Goal: Task Accomplishment & Management: Manage account settings

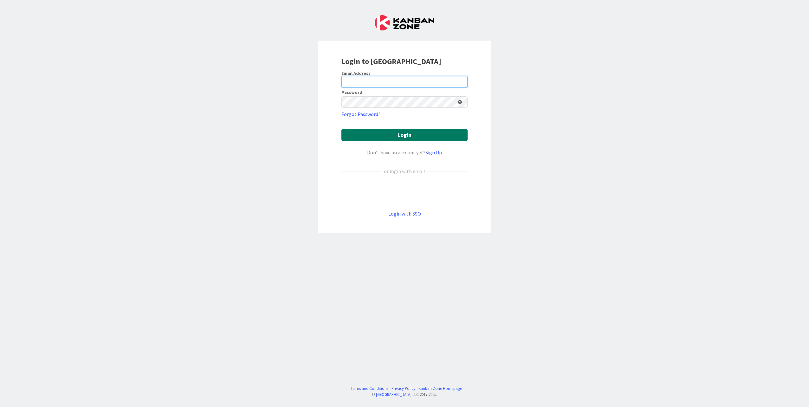
type input "[PERSON_NAME][EMAIL_ADDRESS][PERSON_NAME][DOMAIN_NAME]"
drag, startPoint x: 403, startPoint y: 132, endPoint x: 418, endPoint y: 133, distance: 15.6
click at [403, 132] on button "Login" at bounding box center [404, 135] width 126 height 12
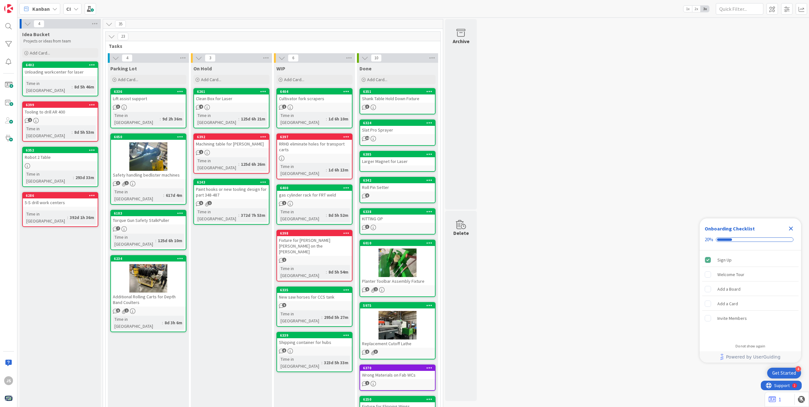
click at [317, 186] on div "6400 gas cylinder rack for FRT weld 1 Time in Column : 8d 5h 52m" at bounding box center [314, 204] width 76 height 40
click at [317, 201] on div "1" at bounding box center [314, 203] width 75 height 5
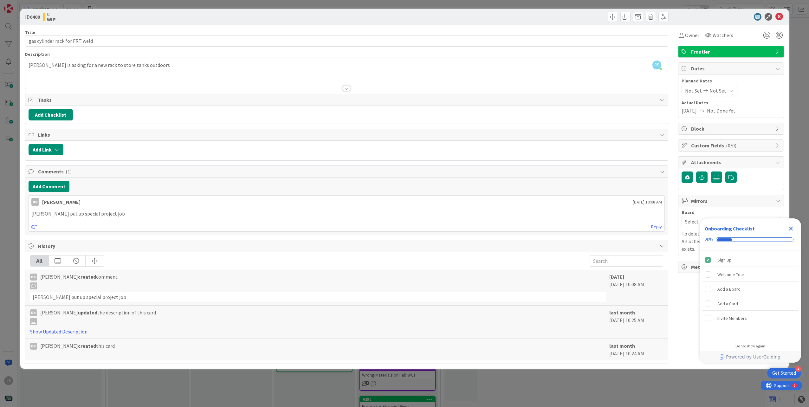
drag, startPoint x: 573, startPoint y: 84, endPoint x: 570, endPoint y: 82, distance: 3.3
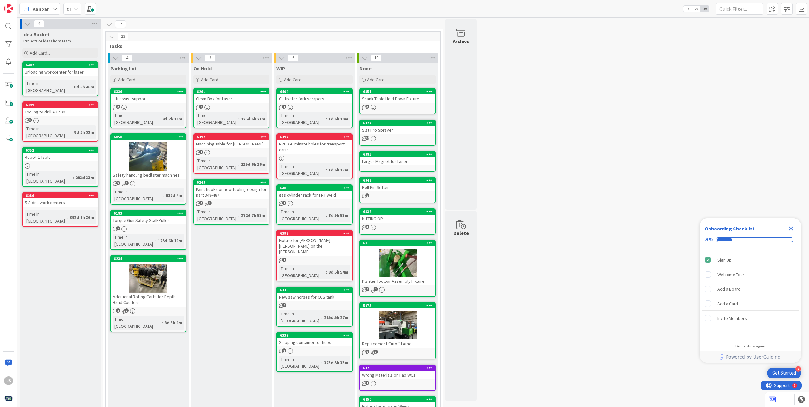
click at [146, 147] on div at bounding box center [148, 156] width 75 height 29
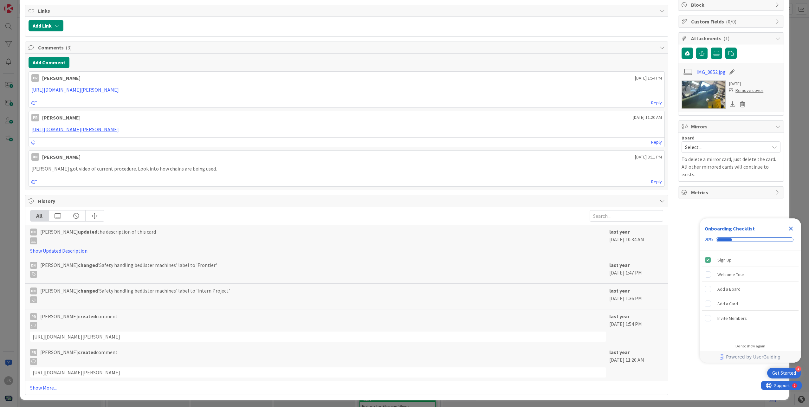
scroll to position [126, 0]
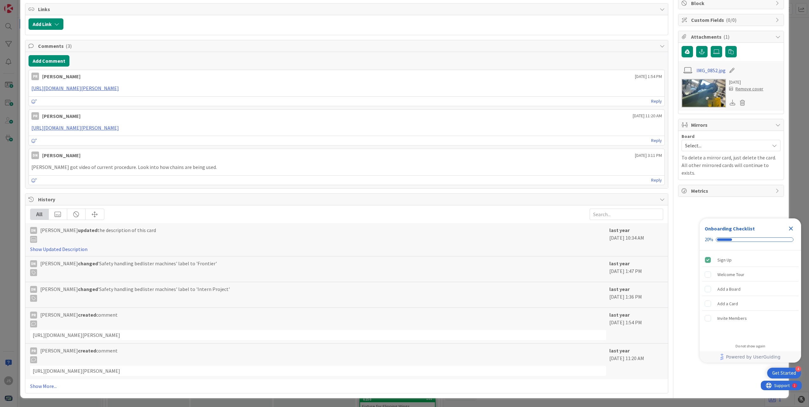
click at [704, 93] on img at bounding box center [703, 93] width 44 height 29
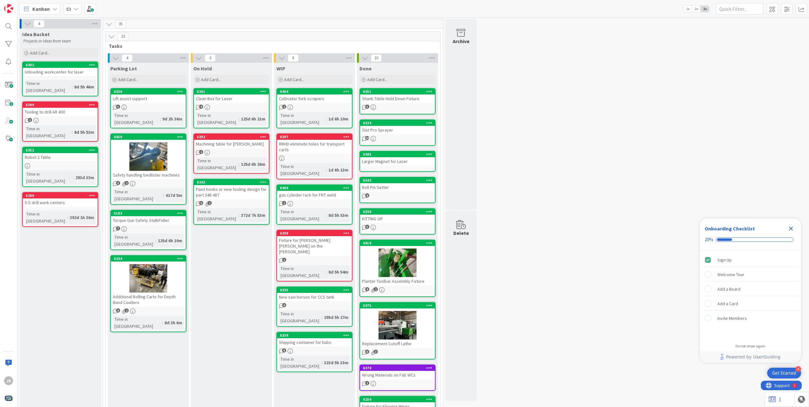
click at [49, 198] on div "5-S drill work centers" at bounding box center [60, 202] width 75 height 8
click at [49, 108] on div "Tooling to drill AR 400" at bounding box center [60, 112] width 75 height 8
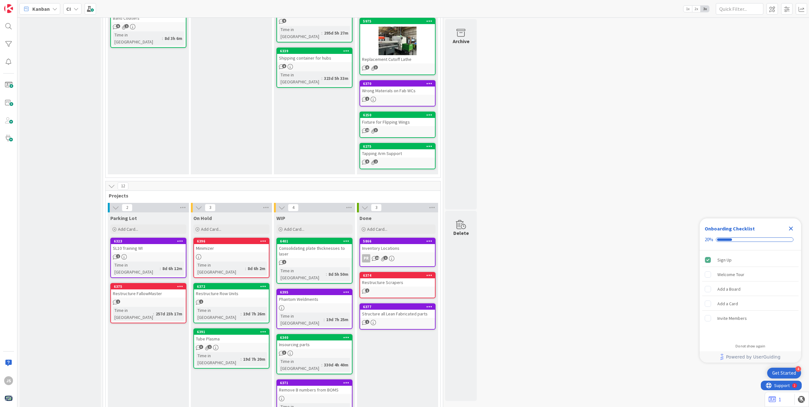
click at [312, 254] on div "Consolidating plate thicknesses to laser" at bounding box center [314, 251] width 75 height 14
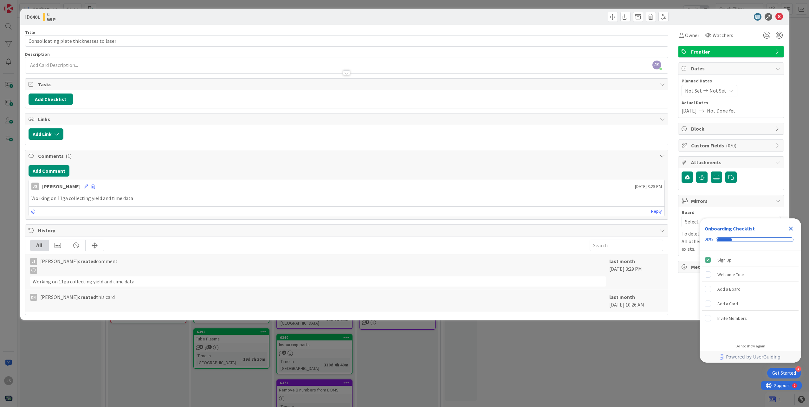
click at [146, 196] on p "Working on 11ga collecting yield and time data" at bounding box center [346, 198] width 630 height 7
click at [45, 169] on button "Add Comment" at bounding box center [49, 170] width 41 height 11
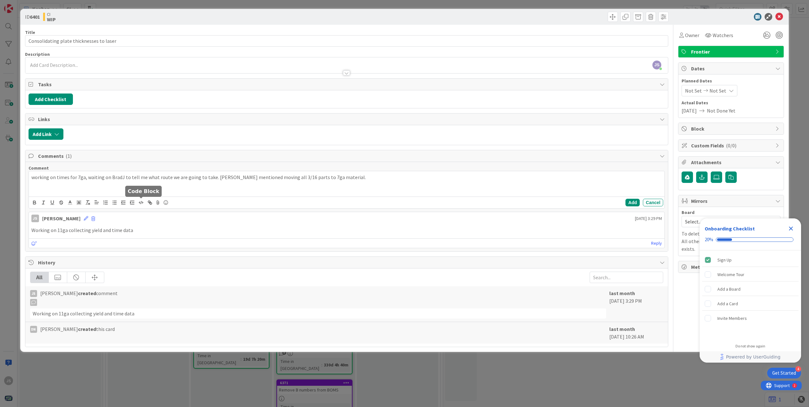
click at [174, 135] on div "Links Add Link" at bounding box center [346, 129] width 643 height 32
click at [329, 177] on p "working on times for 7ga, waiting on [PERSON_NAME] to tell me what route we are…" at bounding box center [346, 177] width 630 height 7
click at [635, 201] on button "Add" at bounding box center [632, 203] width 14 height 8
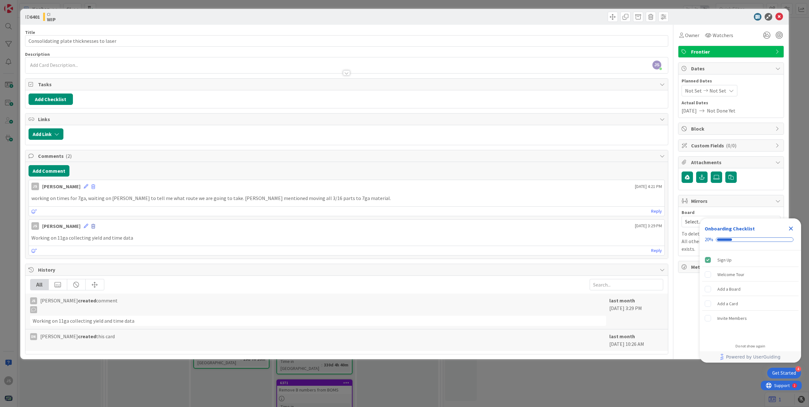
click at [91, 227] on span at bounding box center [93, 226] width 4 height 4
click at [19, 255] on button "Delete" at bounding box center [31, 255] width 24 height 11
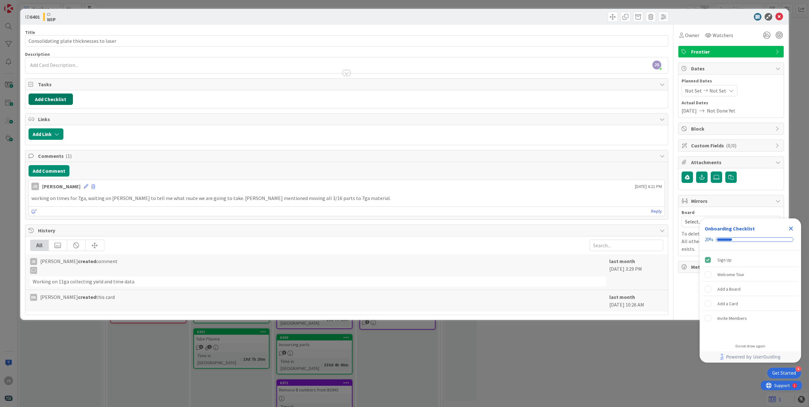
click at [55, 98] on button "Add Checklist" at bounding box center [51, 98] width 44 height 11
type input "[PERSON_NAME]"
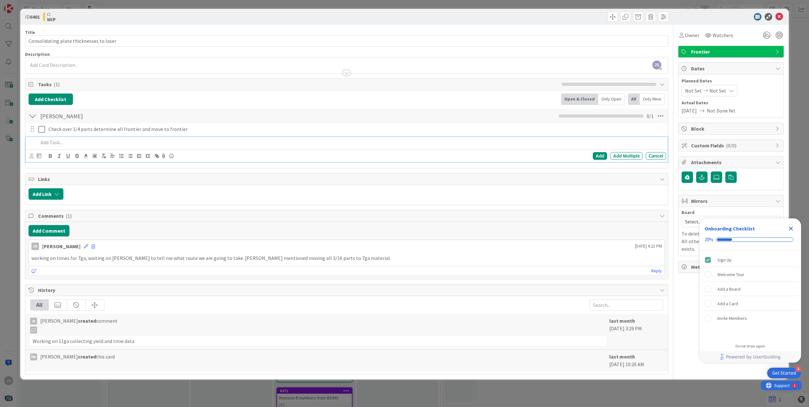
click at [31, 133] on div at bounding box center [32, 129] width 8 height 10
click at [57, 144] on p at bounding box center [350, 142] width 625 height 7
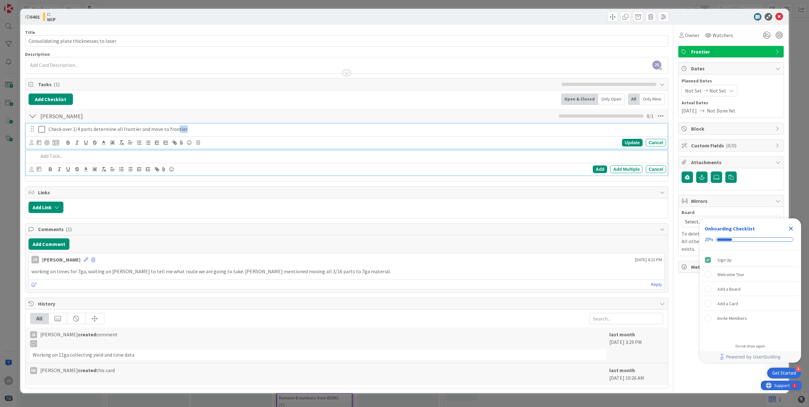
drag, startPoint x: 185, startPoint y: 129, endPoint x: 175, endPoint y: 129, distance: 9.8
click at [175, 129] on p "Check over 1/4 parts determine all frontier and move to frontier" at bounding box center [355, 129] width 615 height 7
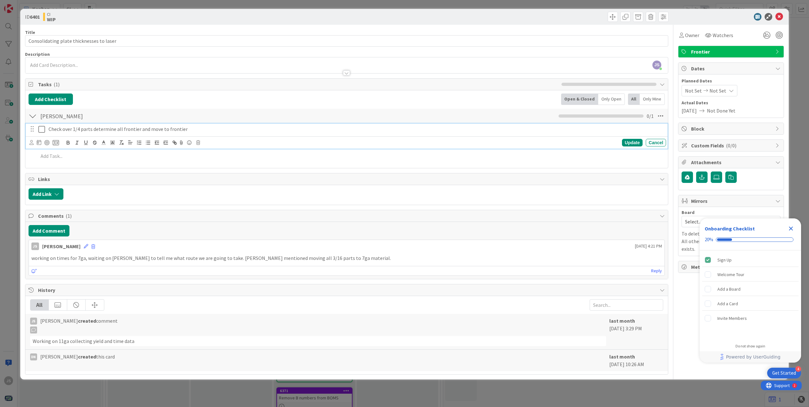
drag, startPoint x: 175, startPoint y: 129, endPoint x: 171, endPoint y: 130, distance: 3.8
click at [171, 130] on p "Check over 1/4 parts determine all frontier and move to frontier" at bounding box center [355, 129] width 615 height 7
drag, startPoint x: 185, startPoint y: 129, endPoint x: 138, endPoint y: 130, distance: 46.6
click at [138, 130] on p "Check over 1/4 parts determine all frontier and move to frontier" at bounding box center [355, 129] width 615 height 7
click at [49, 144] on p at bounding box center [350, 142] width 625 height 7
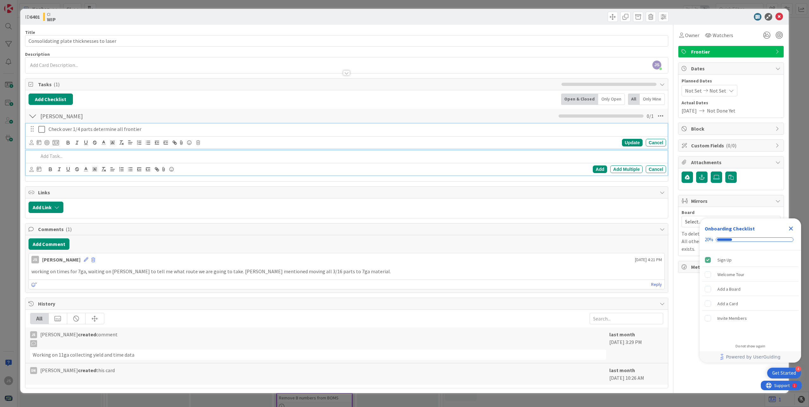
click at [144, 127] on p "Check over 1/4 parts determine all frontier" at bounding box center [355, 129] width 615 height 7
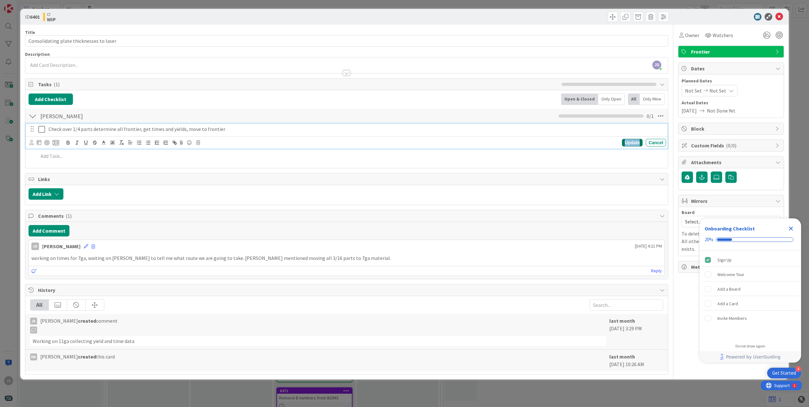
click at [638, 143] on div "Update" at bounding box center [632, 143] width 21 height 8
click at [72, 142] on p at bounding box center [350, 142] width 625 height 7
click at [654, 155] on div "Cancel" at bounding box center [656, 156] width 20 height 8
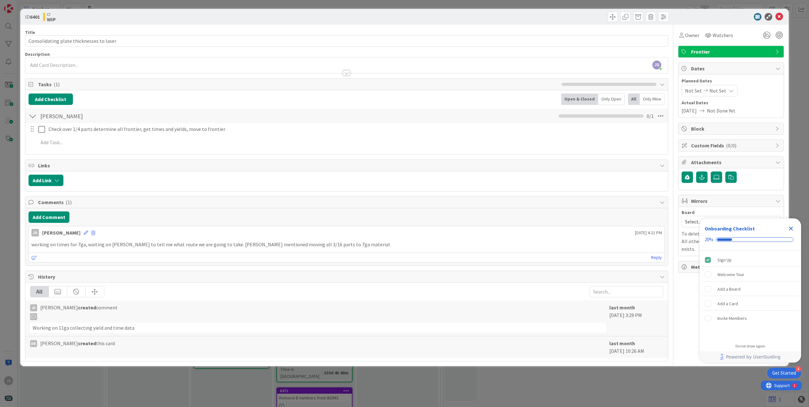
click at [35, 116] on div at bounding box center [33, 115] width 8 height 11
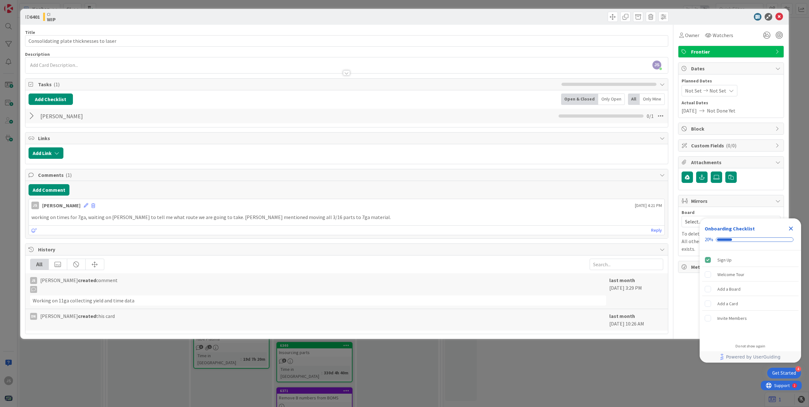
click at [31, 116] on div at bounding box center [33, 115] width 8 height 11
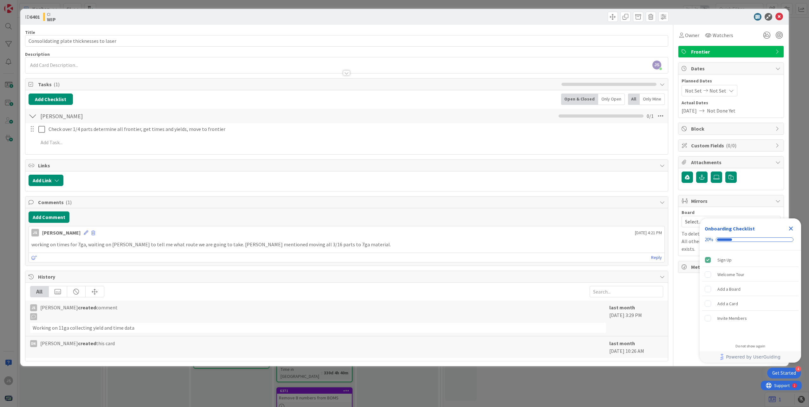
click at [31, 116] on div at bounding box center [33, 115] width 8 height 11
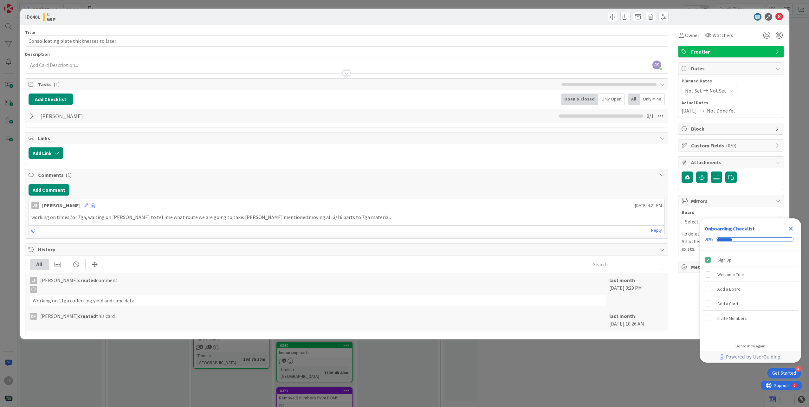
click at [32, 114] on div at bounding box center [33, 115] width 8 height 11
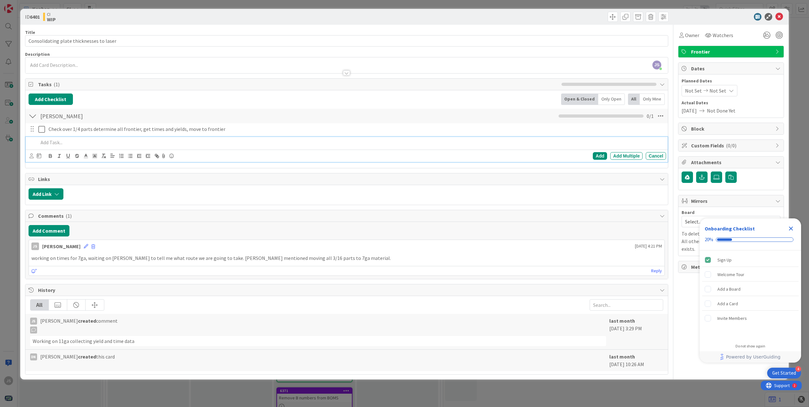
click at [47, 143] on p at bounding box center [350, 142] width 625 height 7
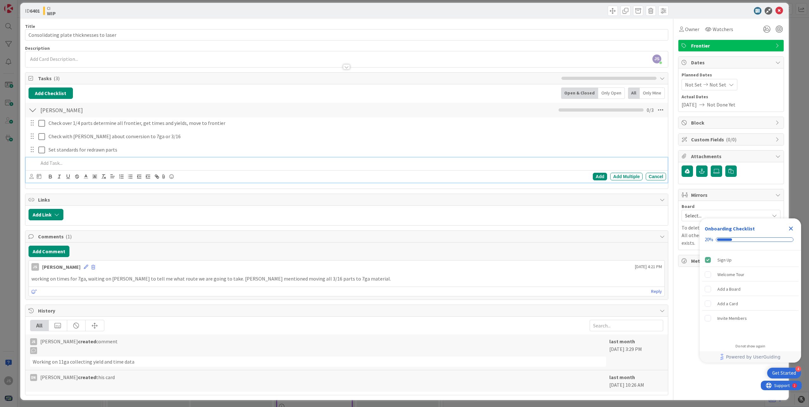
scroll to position [8, 0]
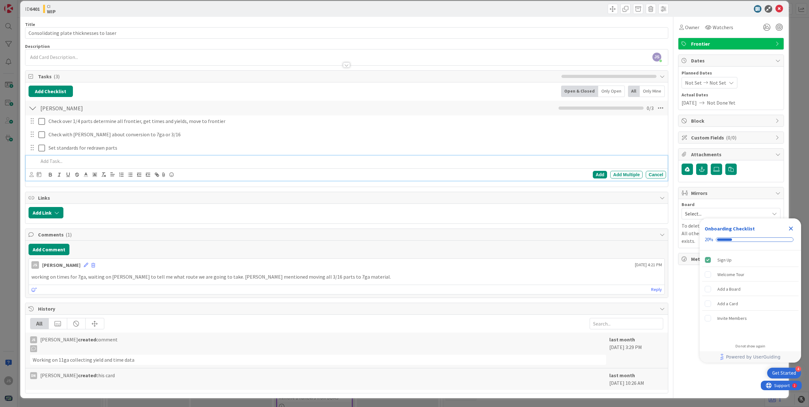
click at [37, 104] on div "[PERSON_NAME] Checklist Name 5 / 64 [PERSON_NAME] 0 / 3" at bounding box center [346, 108] width 642 height 15
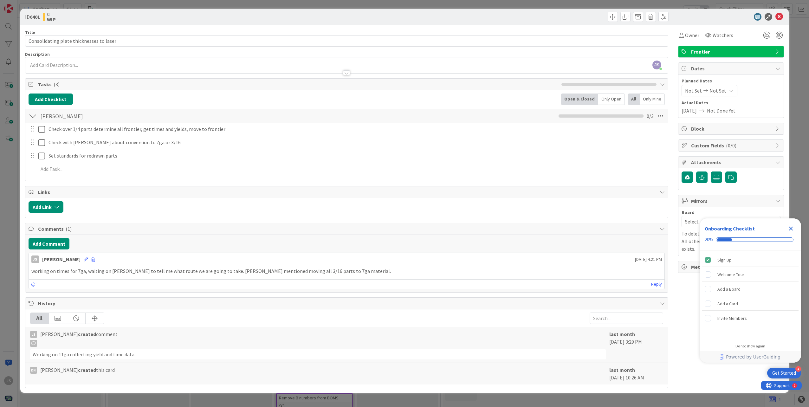
click at [32, 115] on div at bounding box center [33, 115] width 8 height 11
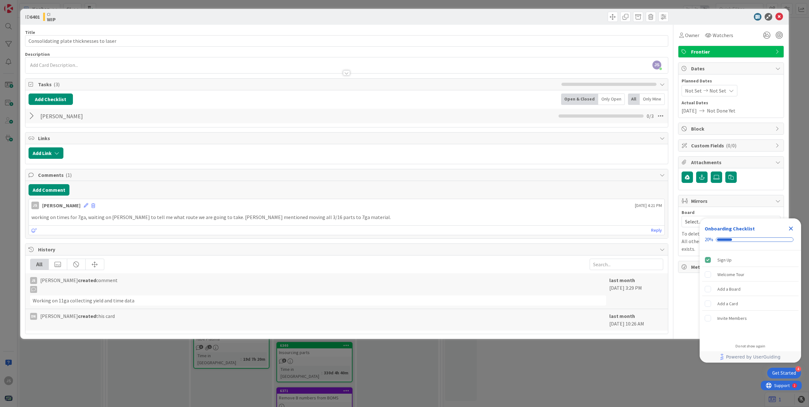
click at [32, 117] on div at bounding box center [33, 115] width 8 height 11
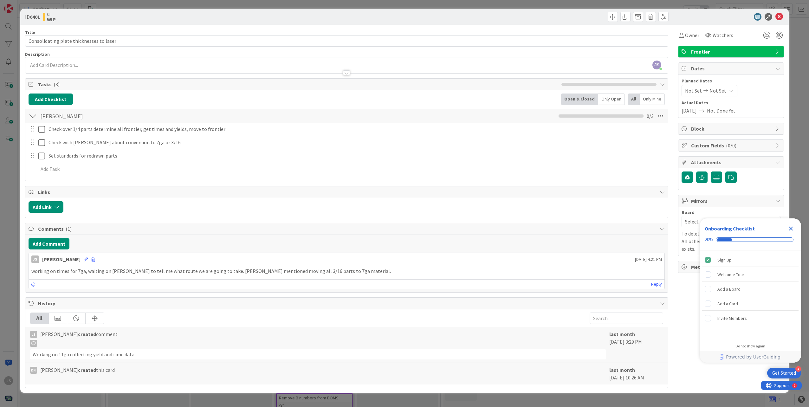
click at [33, 156] on div at bounding box center [32, 156] width 8 height 10
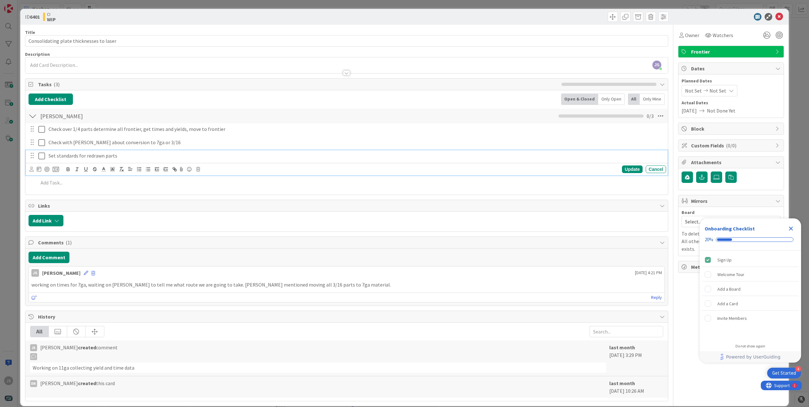
click at [134, 155] on p "Set standards for redrawn parts" at bounding box center [355, 155] width 615 height 7
click at [149, 157] on p "Set standards for redrawn parts" at bounding box center [355, 155] width 615 height 7
click at [624, 166] on div "Update" at bounding box center [632, 169] width 21 height 8
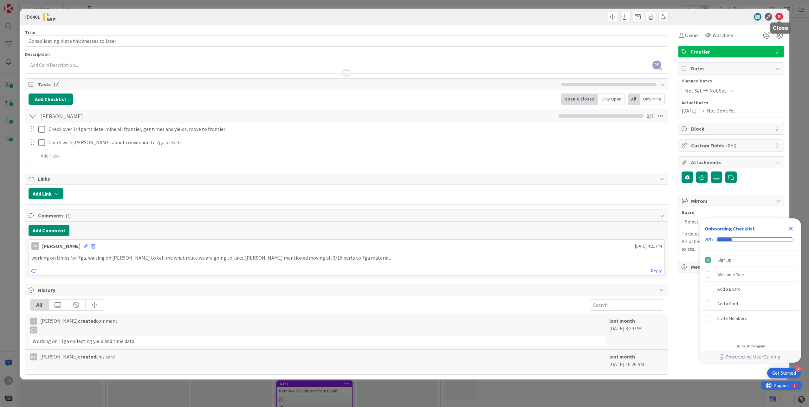
click at [781, 16] on icon at bounding box center [779, 17] width 8 height 8
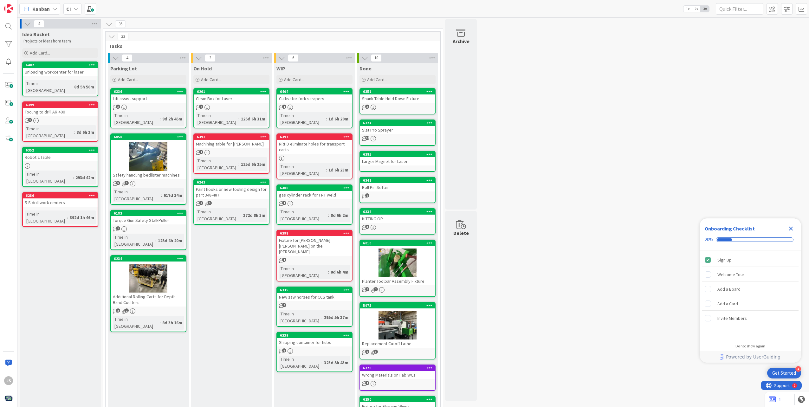
click at [218, 185] on div "Paint hooks or new tooling design for part 348-487" at bounding box center [231, 192] width 75 height 14
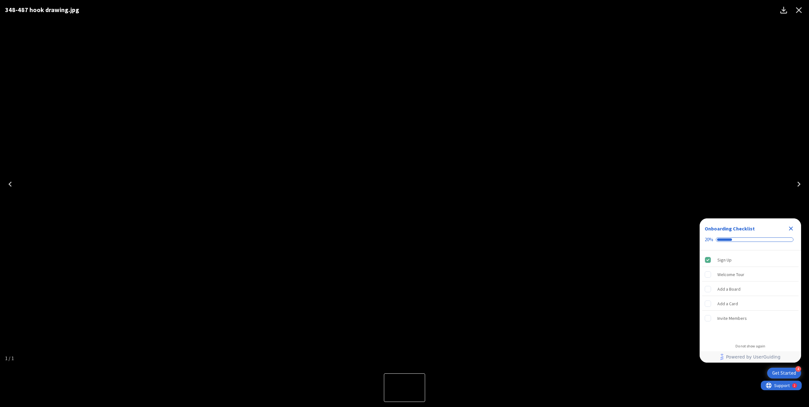
click at [669, 189] on div "348-487 hook drawing.jpg" at bounding box center [404, 184] width 809 height 368
click at [792, 228] on icon "Close Checklist" at bounding box center [791, 229] width 4 height 4
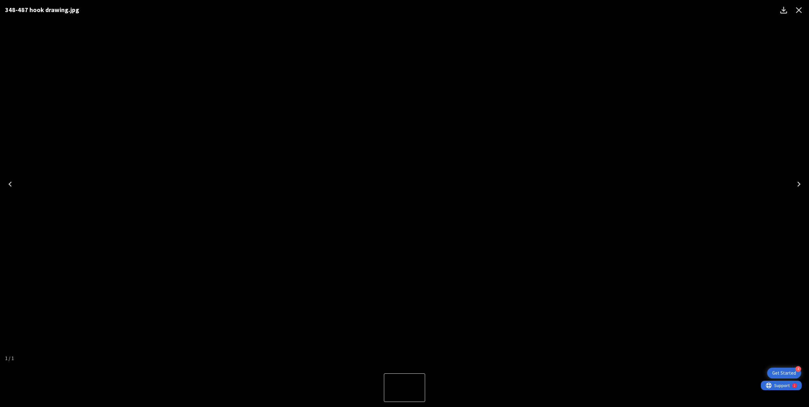
click at [796, 7] on icon "Close" at bounding box center [799, 10] width 10 height 10
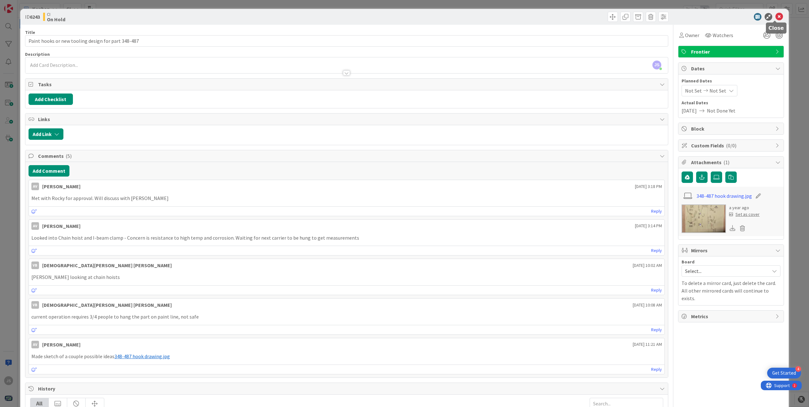
click at [775, 16] on icon at bounding box center [779, 17] width 8 height 8
